Goal: Task Accomplishment & Management: Manage account settings

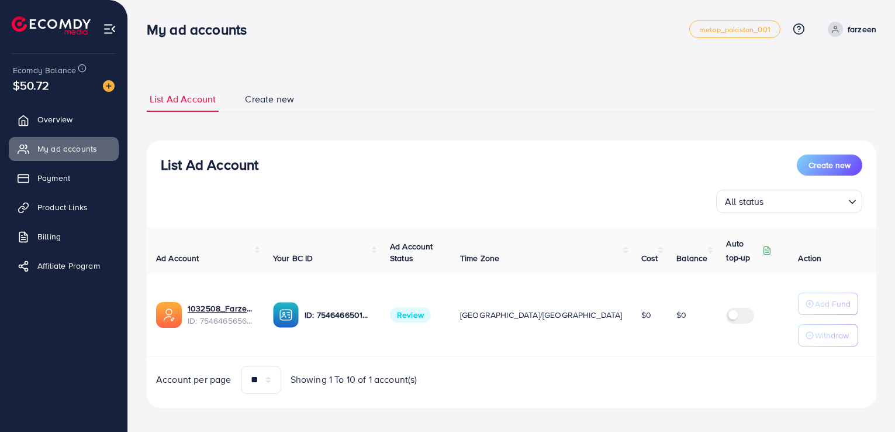
scroll to position [8, 0]
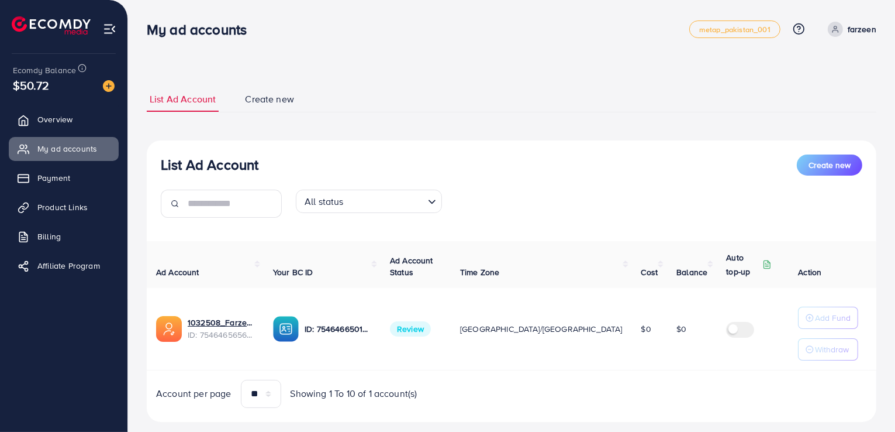
scroll to position [22, 0]
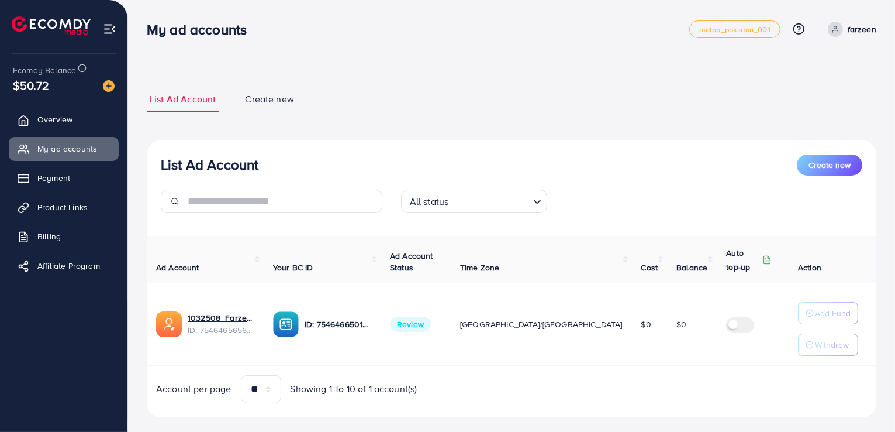
scroll to position [17, 0]
